Goal: Check status: Check status

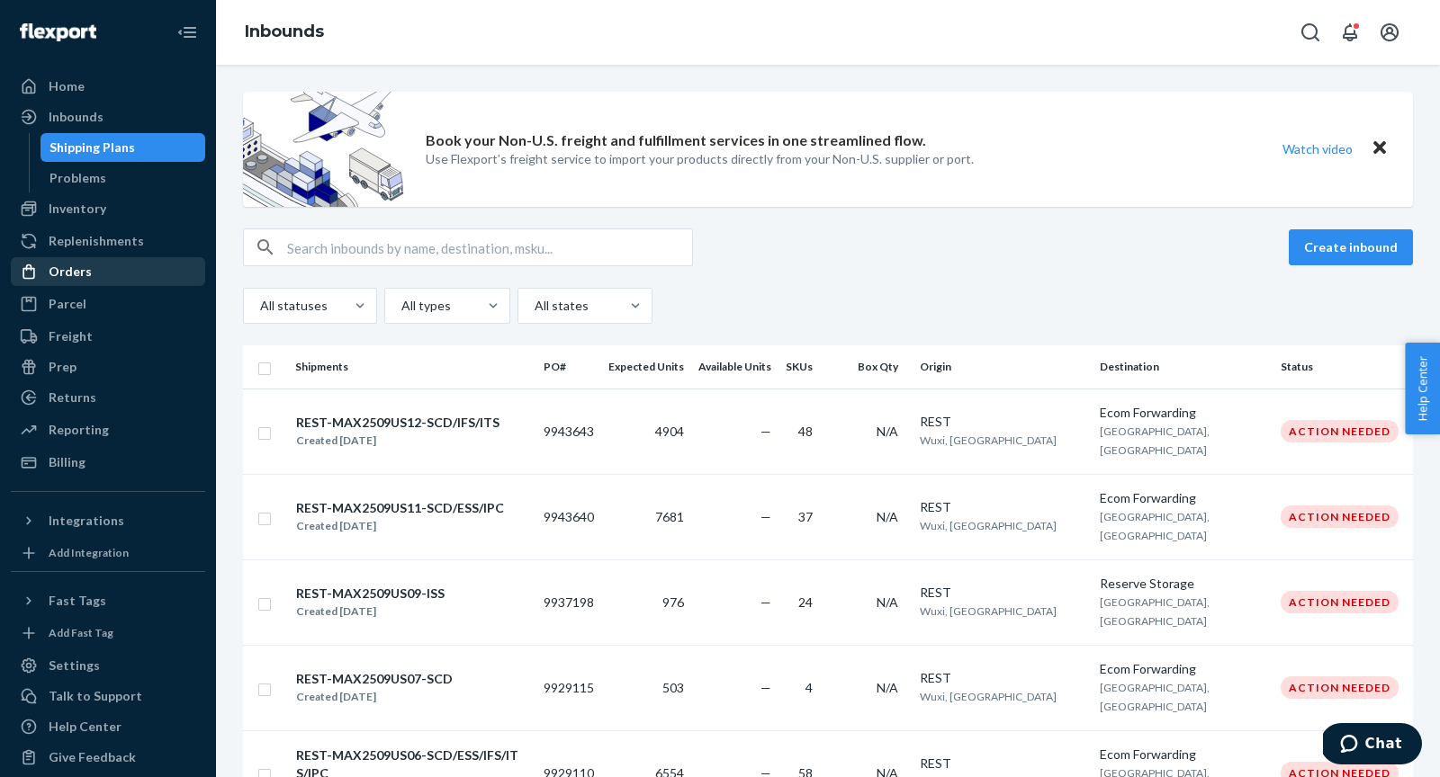
click at [85, 279] on div "Orders" at bounding box center [70, 272] width 43 height 18
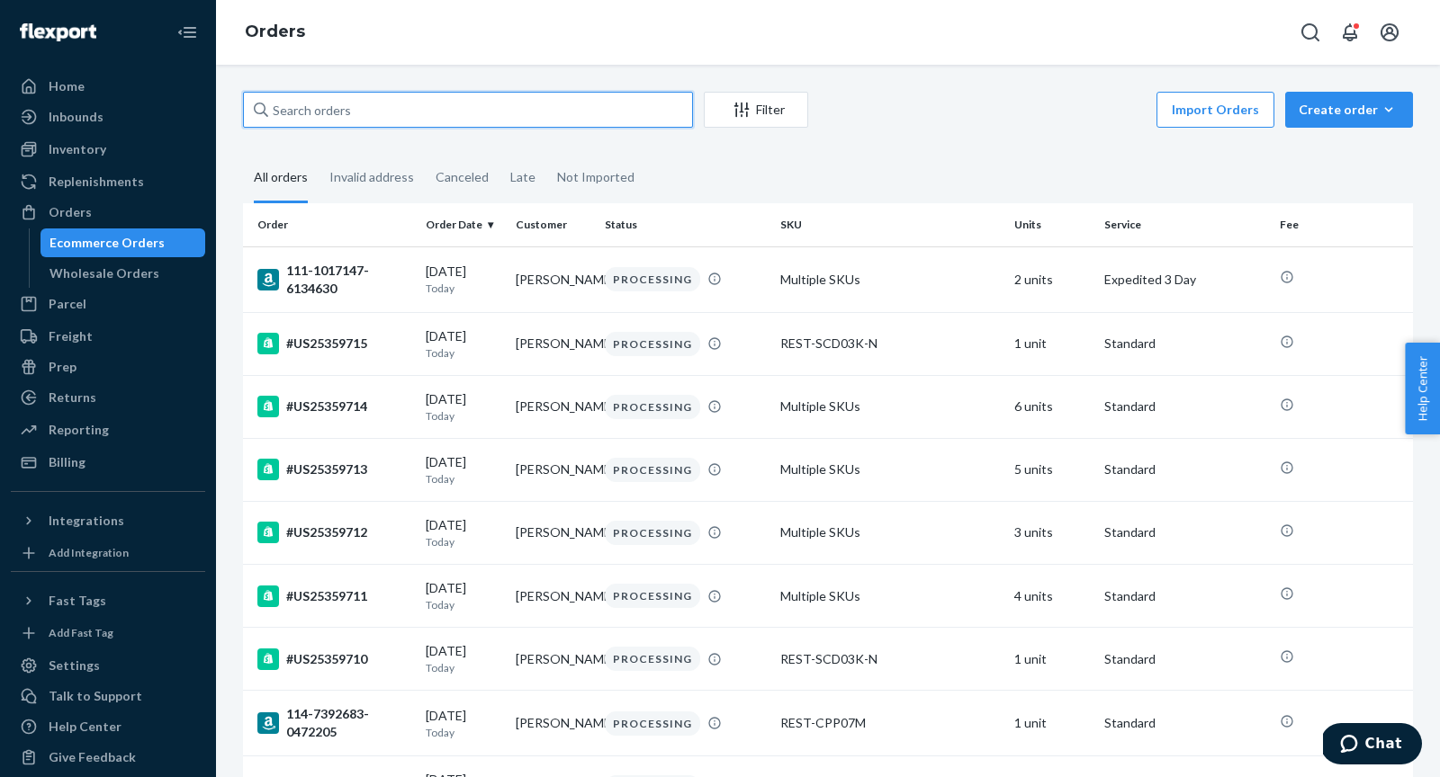
click at [361, 97] on input "text" at bounding box center [468, 110] width 450 height 36
paste input "US25352058"
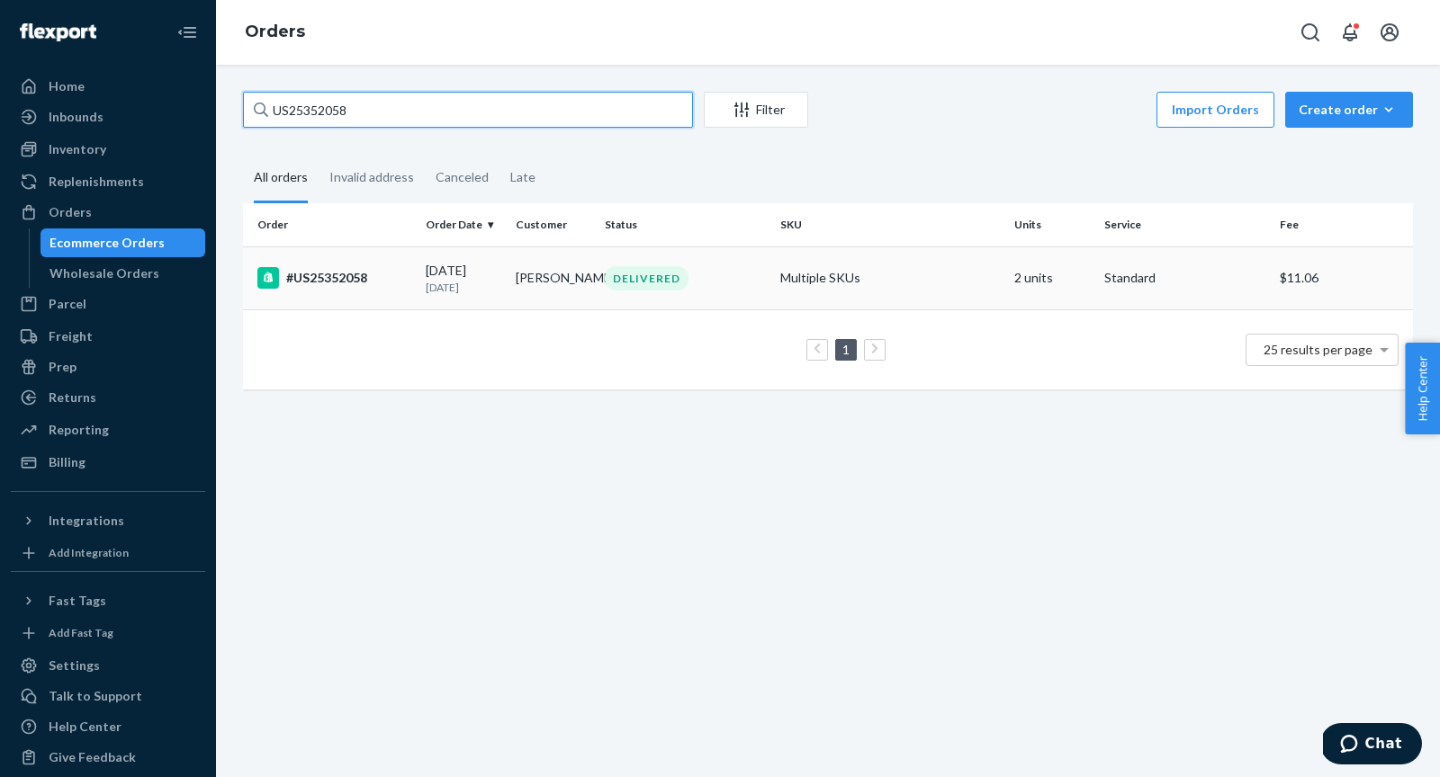
type input "US25352058"
click at [380, 284] on div "#US25352058" at bounding box center [334, 278] width 154 height 22
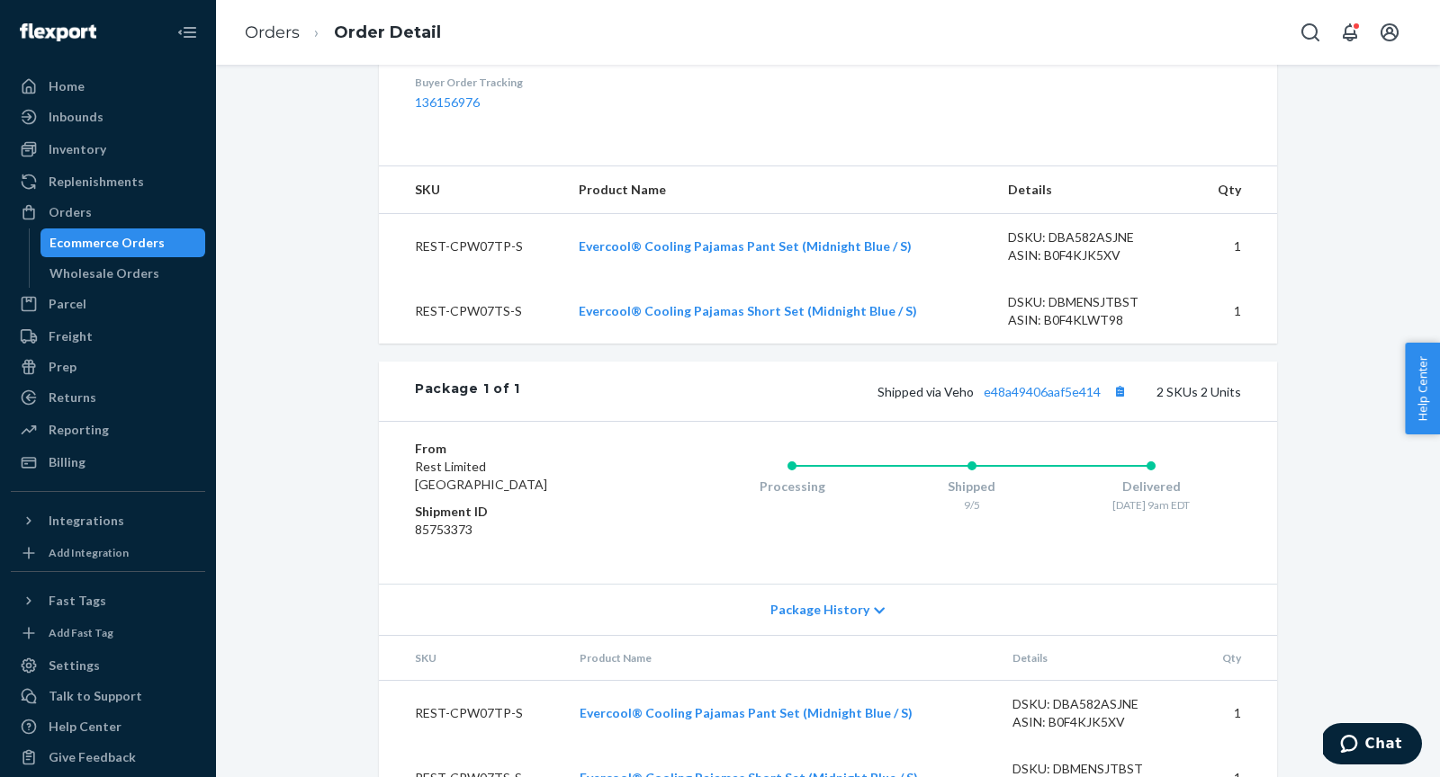
scroll to position [641, 0]
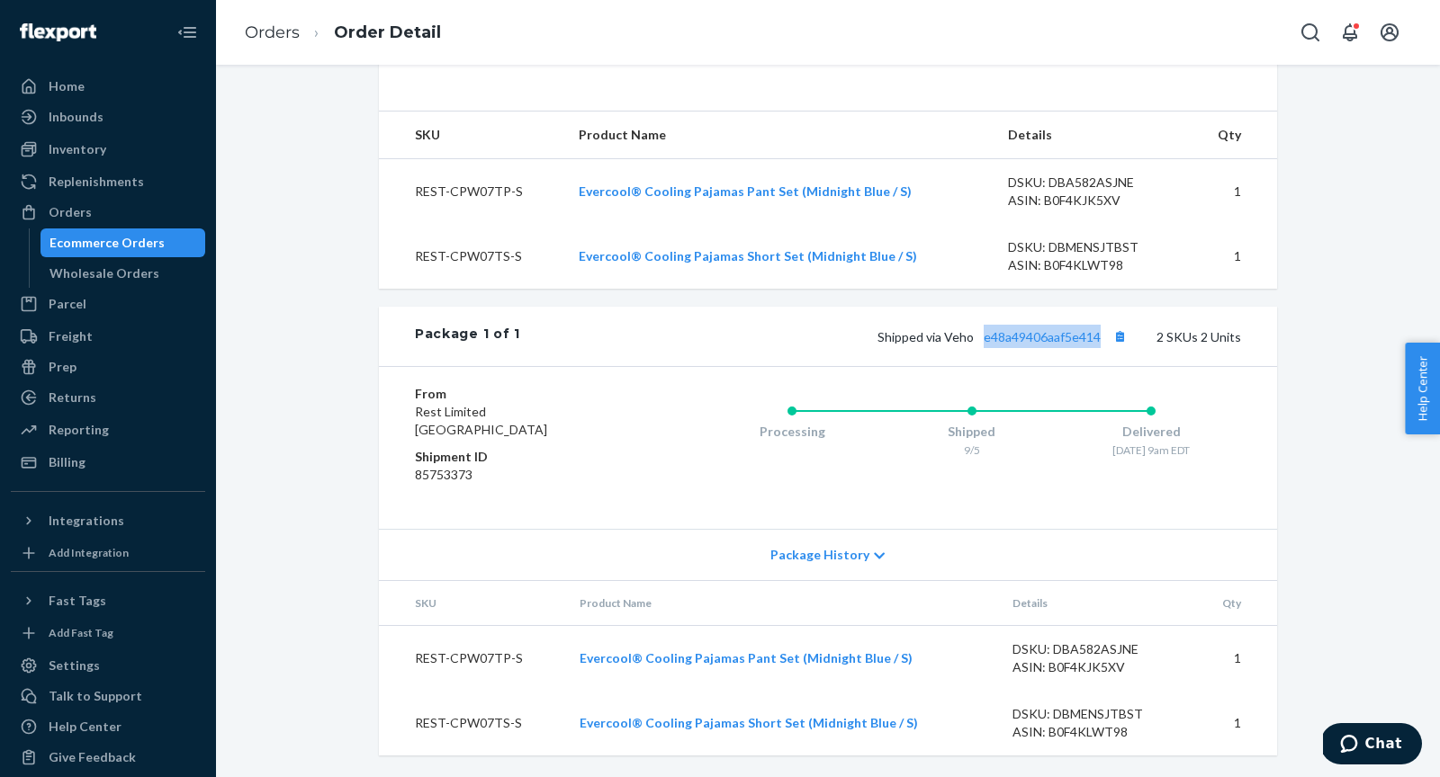
drag, startPoint x: 1107, startPoint y: 357, endPoint x: 984, endPoint y: 357, distance: 122.4
click at [984, 345] on span "Shipped via Veho e48a49406aaf5e414" at bounding box center [1004, 336] width 254 height 15
copy link "e48a49406aaf5e414"
click at [144, 219] on div "Orders" at bounding box center [108, 212] width 191 height 25
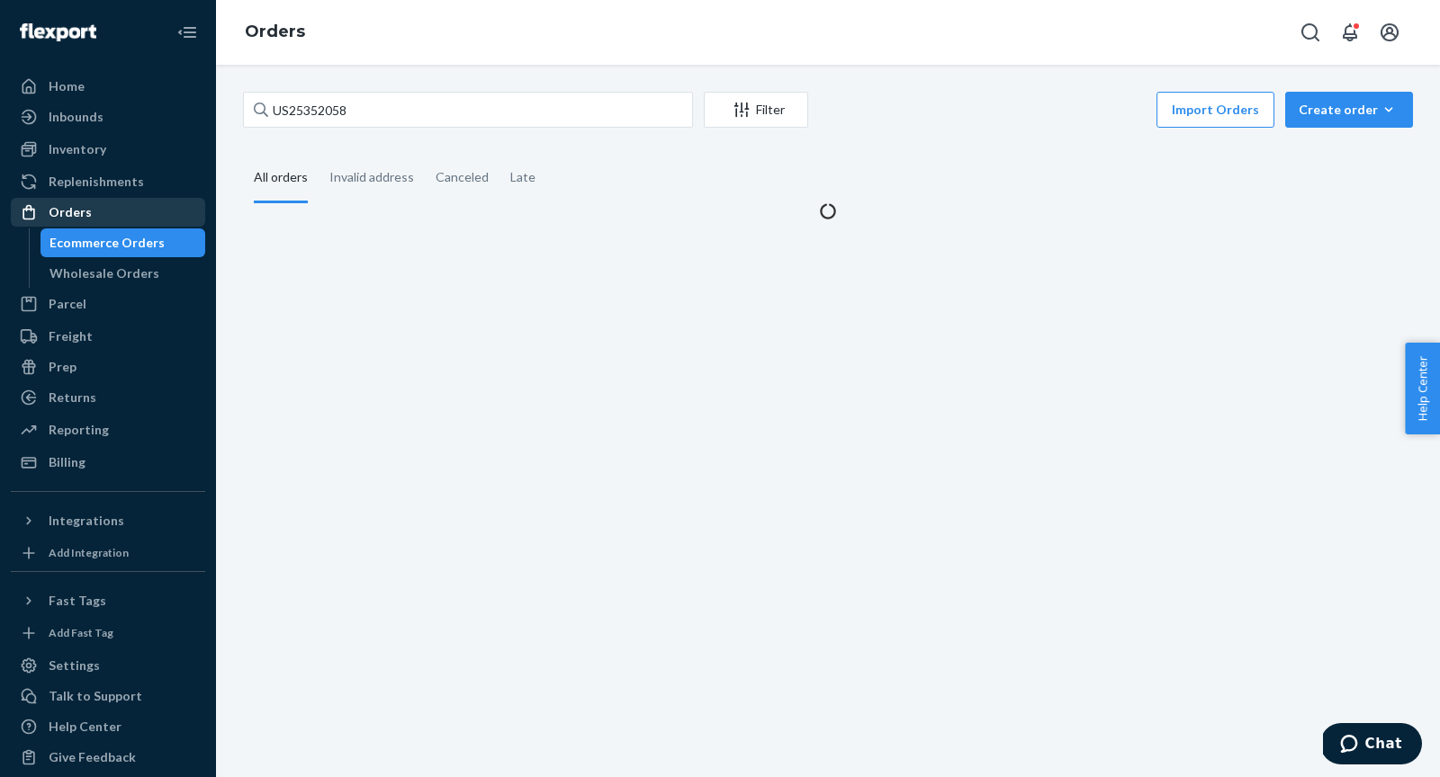
click at [144, 219] on div "Orders" at bounding box center [108, 212] width 191 height 25
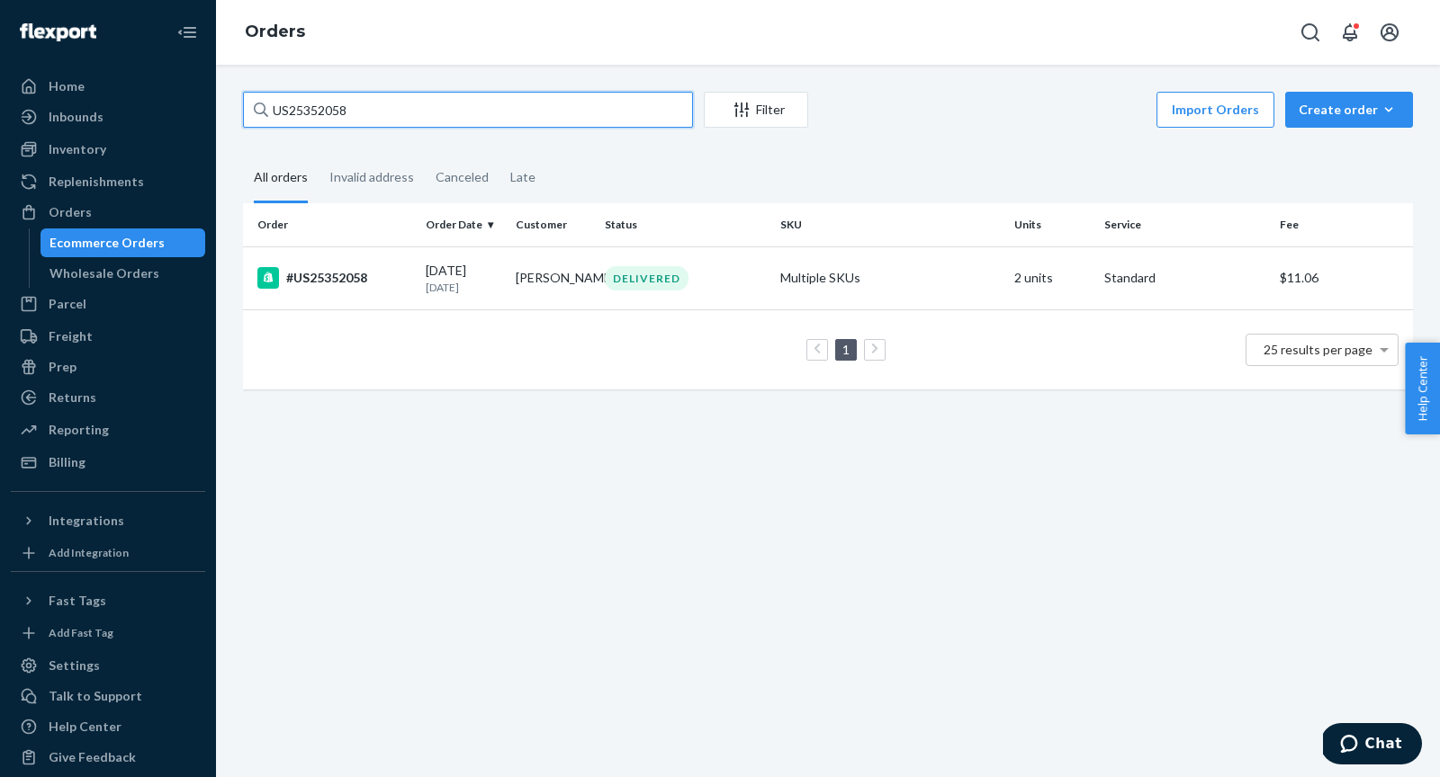
click at [404, 111] on input "US25352058" at bounding box center [468, 110] width 450 height 36
paste input "46055"
click at [570, 112] on input "US25346055" at bounding box center [468, 110] width 450 height 36
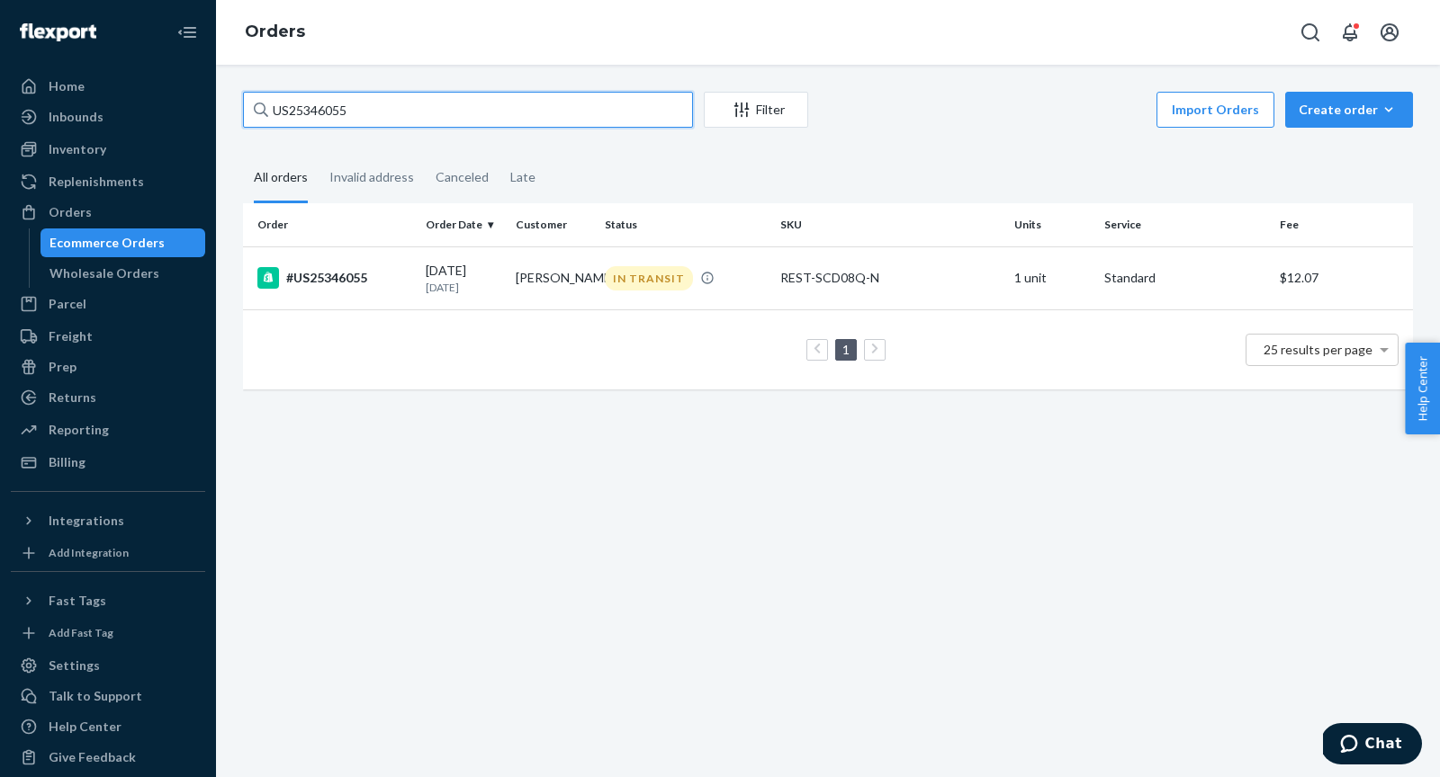
click at [570, 112] on input "US25346055" at bounding box center [468, 110] width 450 height 36
paste input "54293"
click at [631, 109] on input "US25354293" at bounding box center [468, 110] width 450 height 36
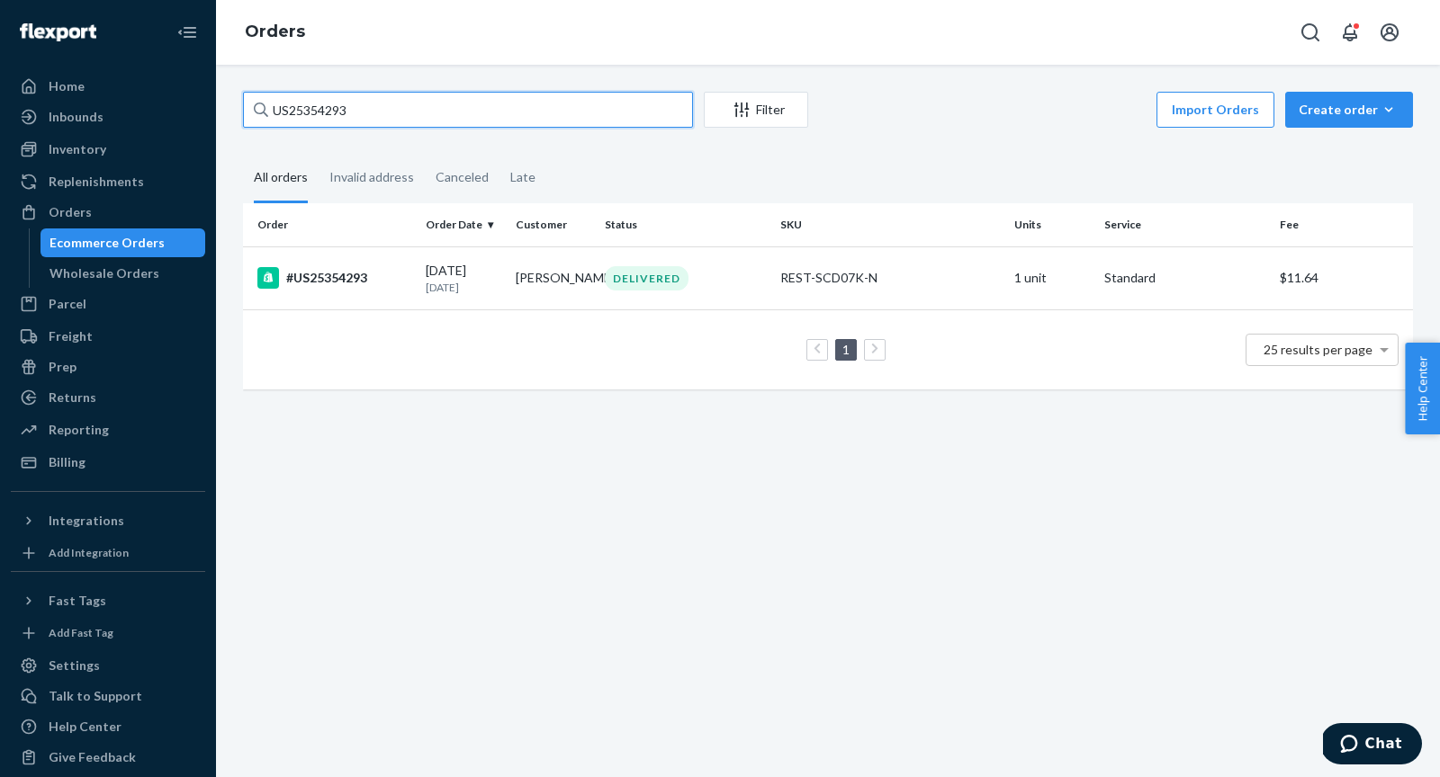
paste input "6"
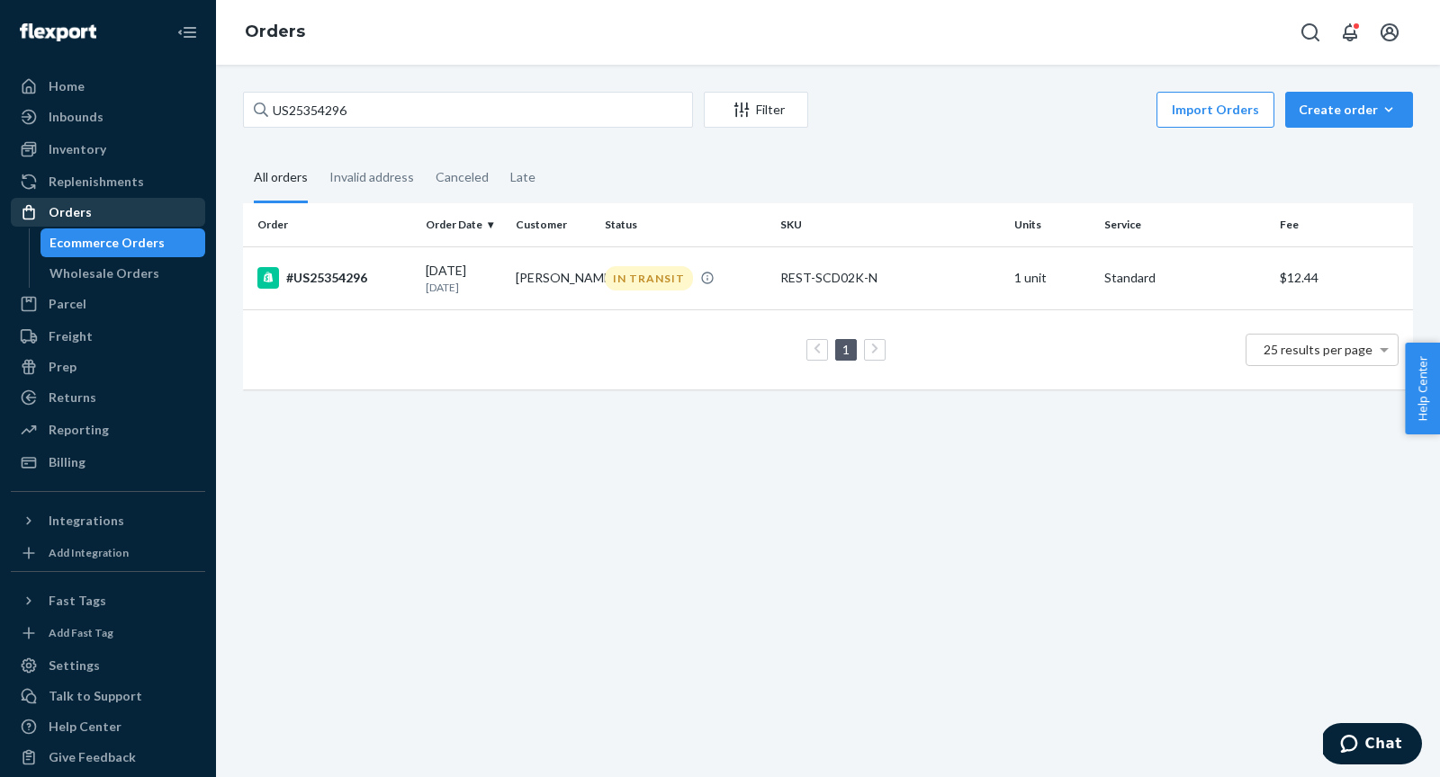
click at [77, 221] on div "Orders" at bounding box center [108, 212] width 191 height 25
click at [397, 111] on input "US25354296" at bounding box center [468, 110] width 450 height 36
click at [397, 110] on input "US25354296" at bounding box center [468, 110] width 450 height 36
paste input "9711"
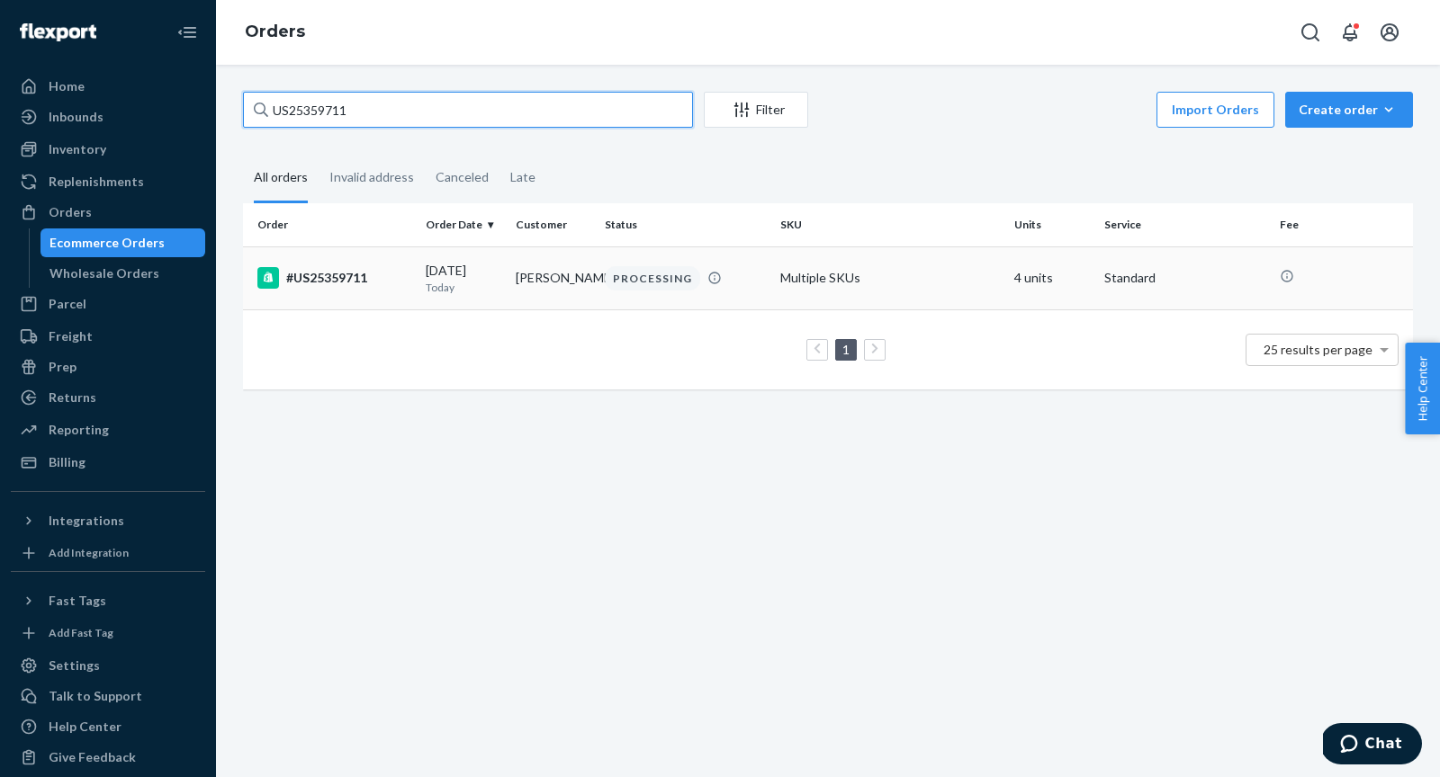
type input "US25359711"
click at [335, 288] on div "#US25359711" at bounding box center [334, 278] width 154 height 22
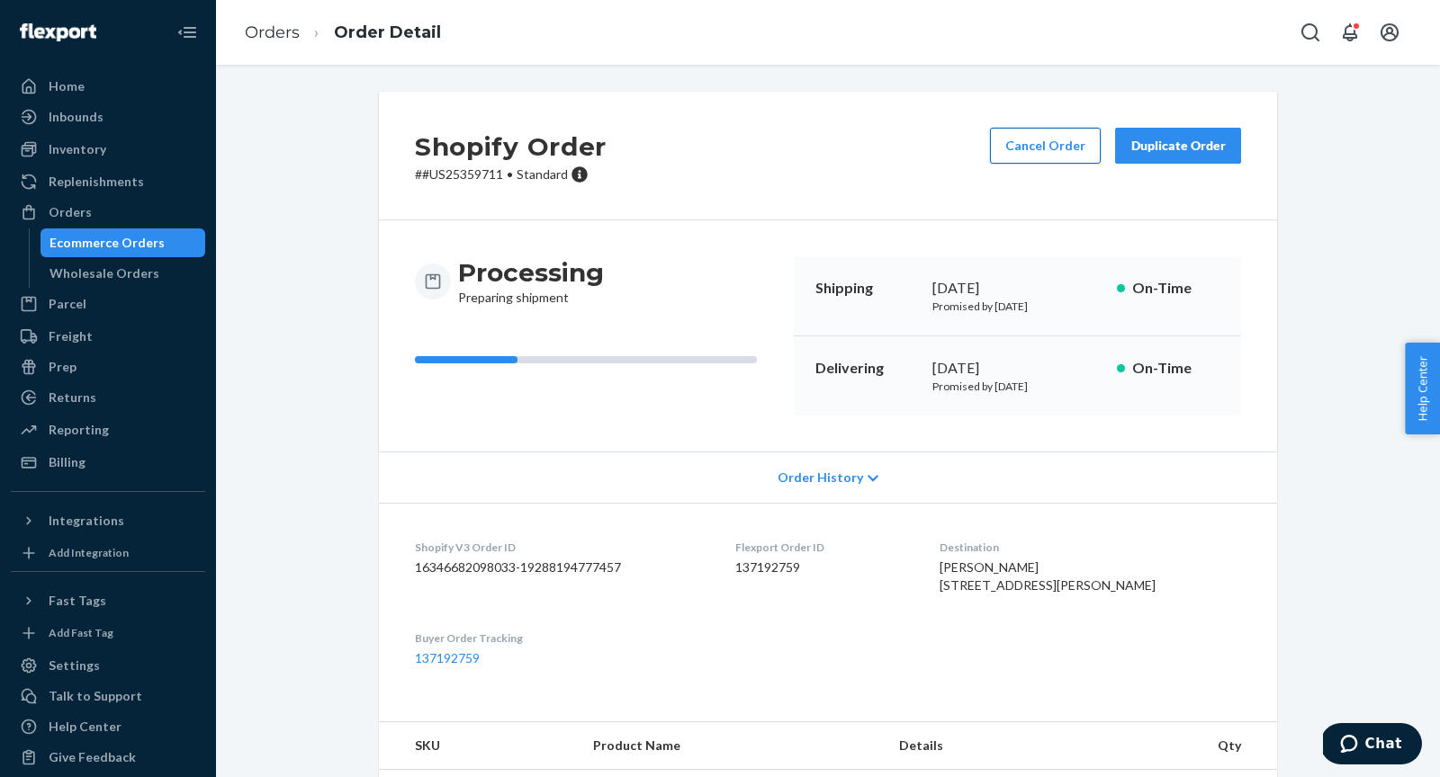
click at [1041, 135] on button "Cancel Order" at bounding box center [1045, 146] width 111 height 36
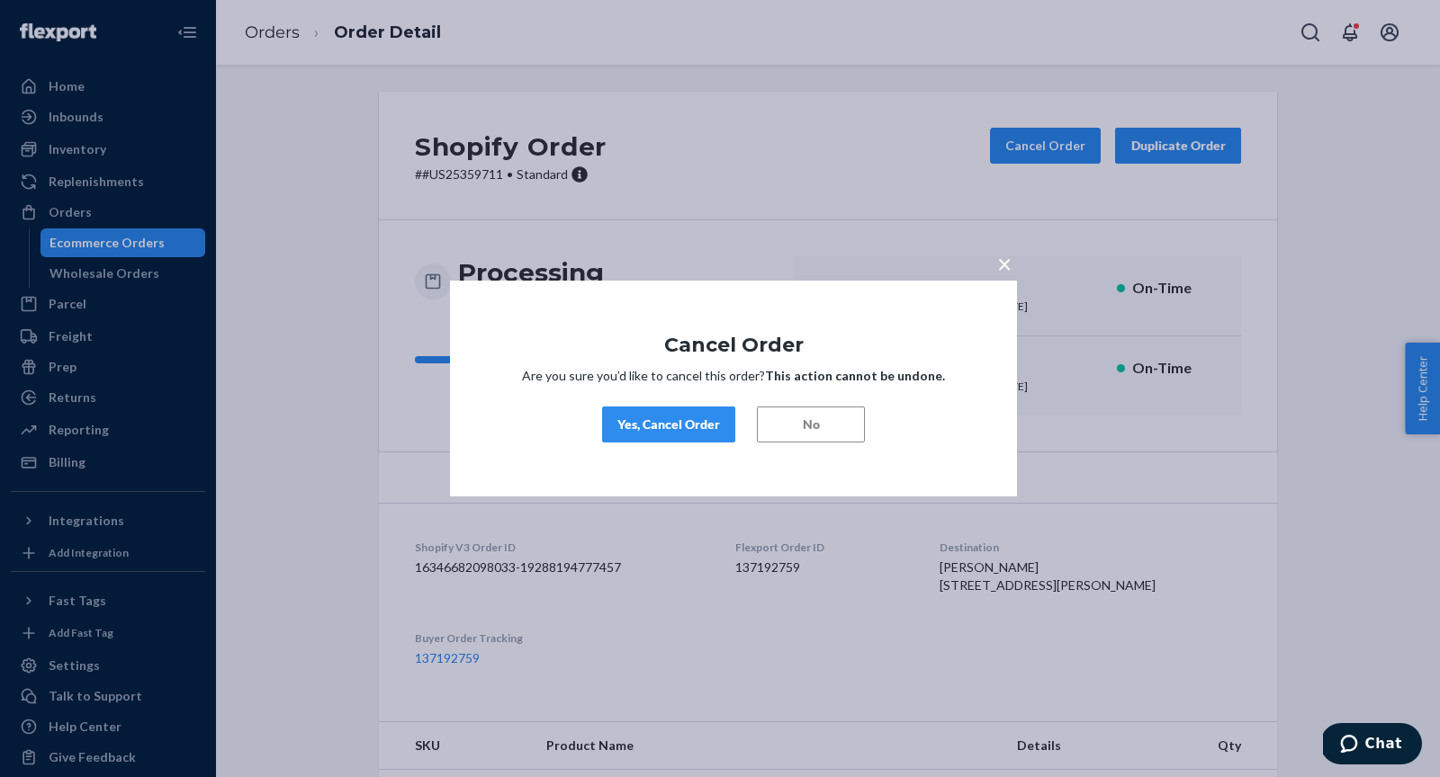
click at [678, 421] on div "Yes, Cancel Order" at bounding box center [668, 425] width 103 height 18
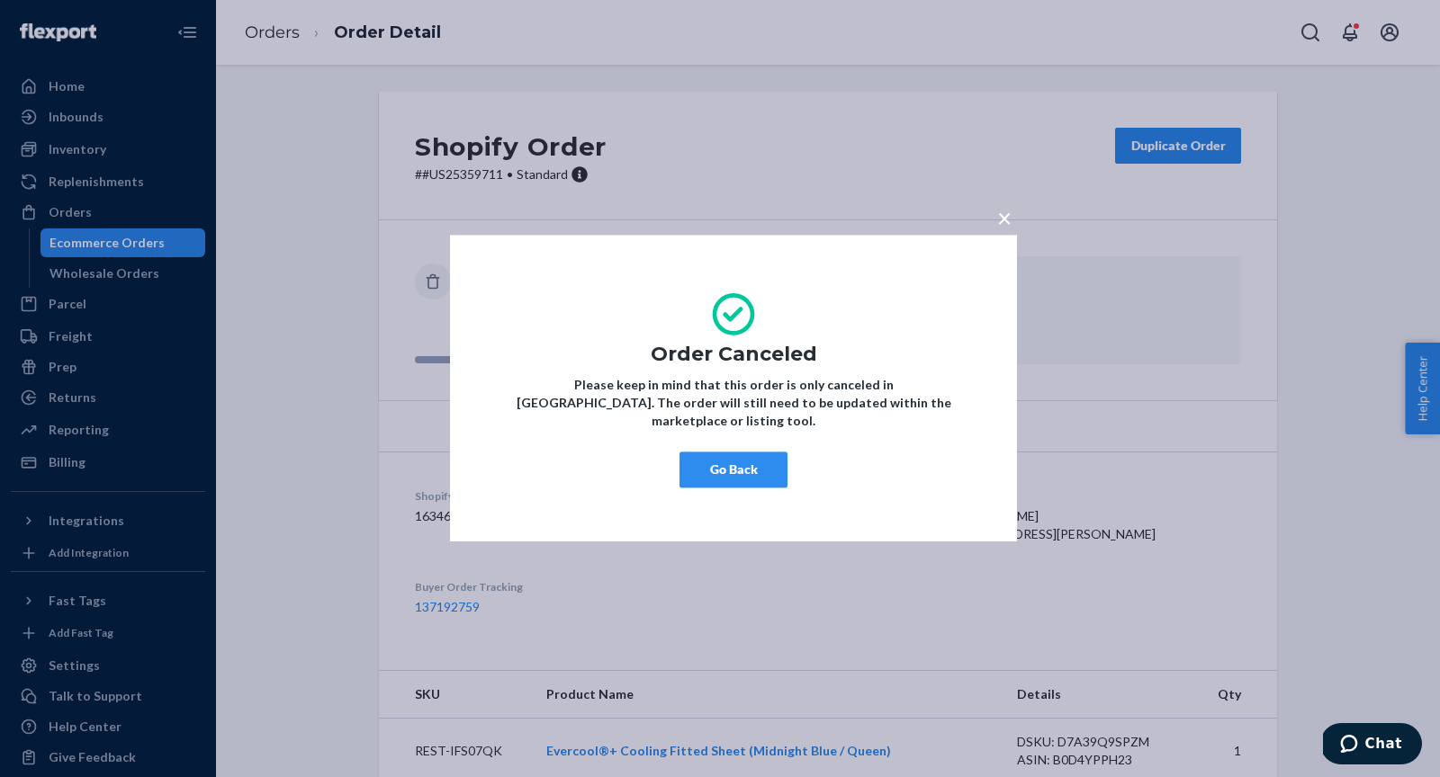
click at [741, 460] on button "Go Back" at bounding box center [733, 471] width 108 height 36
